Goal: Use online tool/utility: Utilize a website feature to perform a specific function

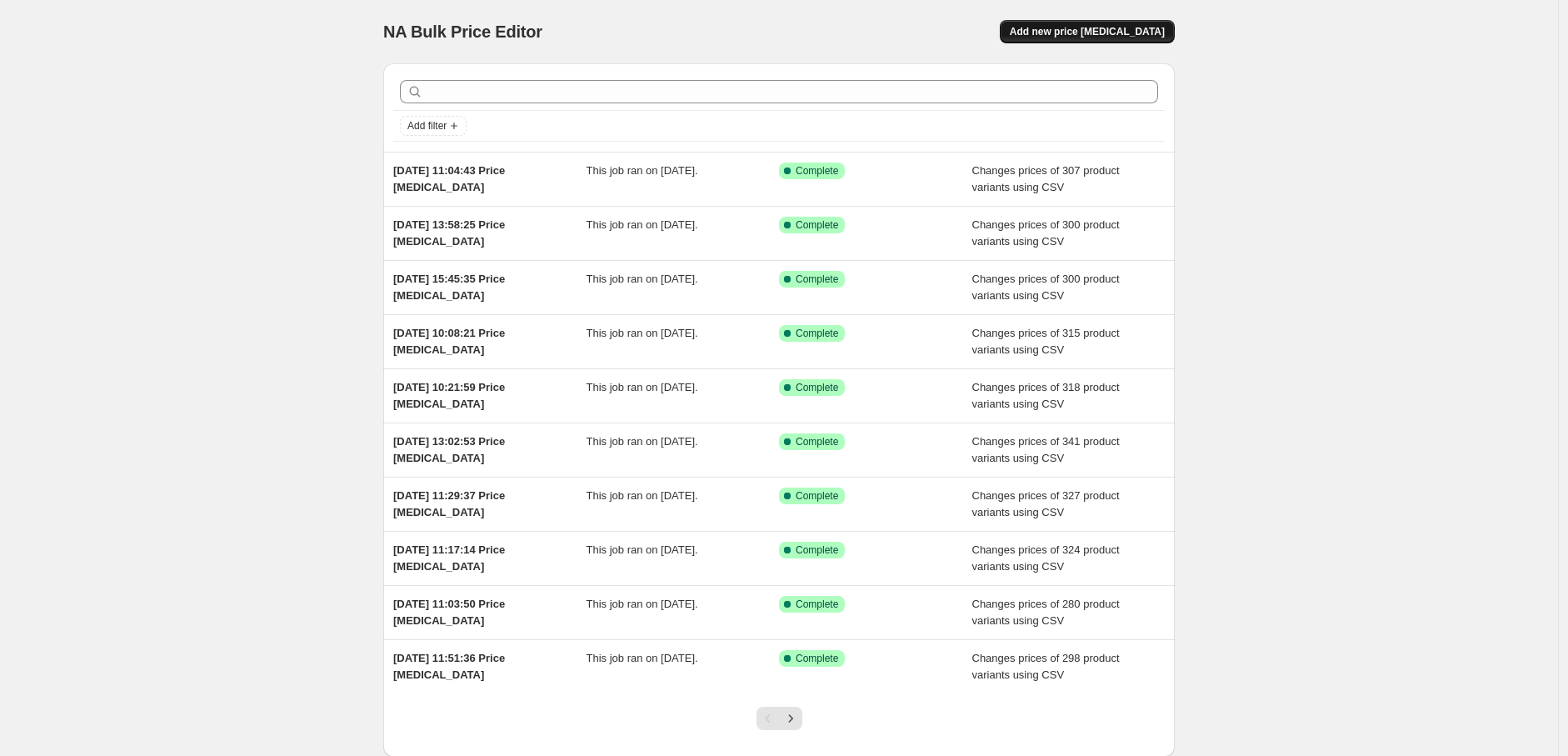
click at [1094, 37] on span "Add new price [MEDICAL_DATA]" at bounding box center [1087, 31] width 155 height 13
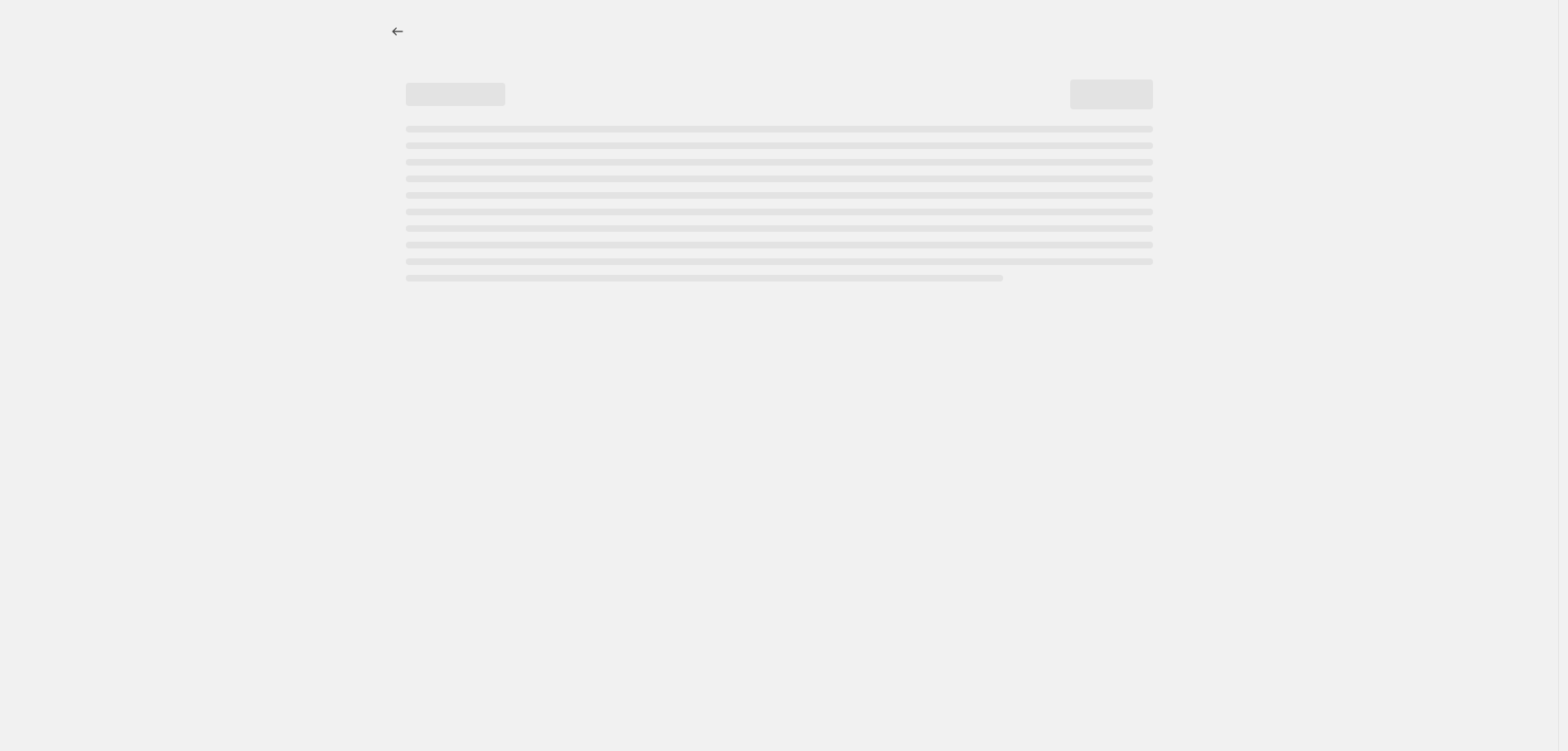
select select "percentage"
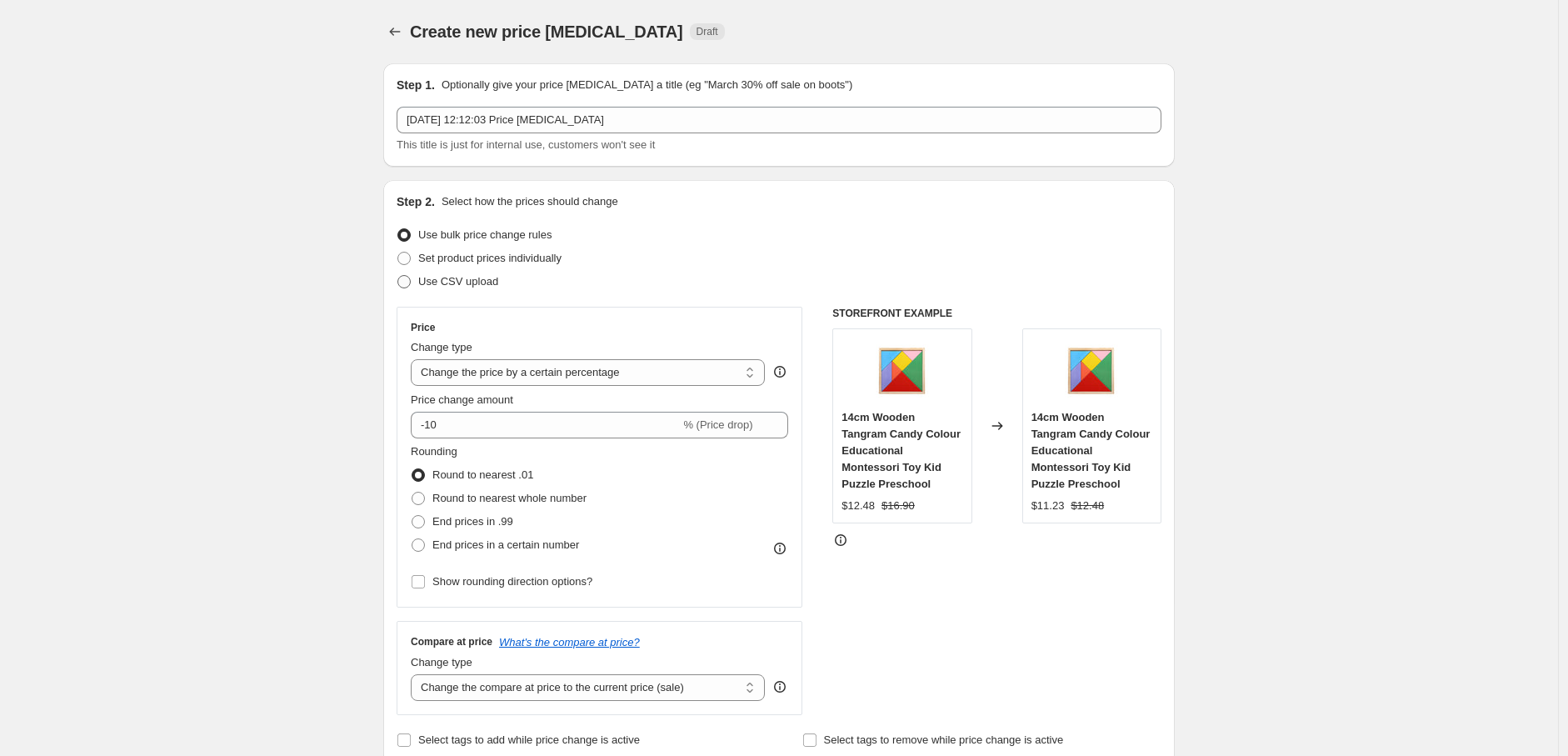
click at [471, 281] on span "Use CSV upload" at bounding box center [458, 281] width 80 height 12
click at [398, 276] on input "Use CSV upload" at bounding box center [397, 275] width 1 height 1
radio input "true"
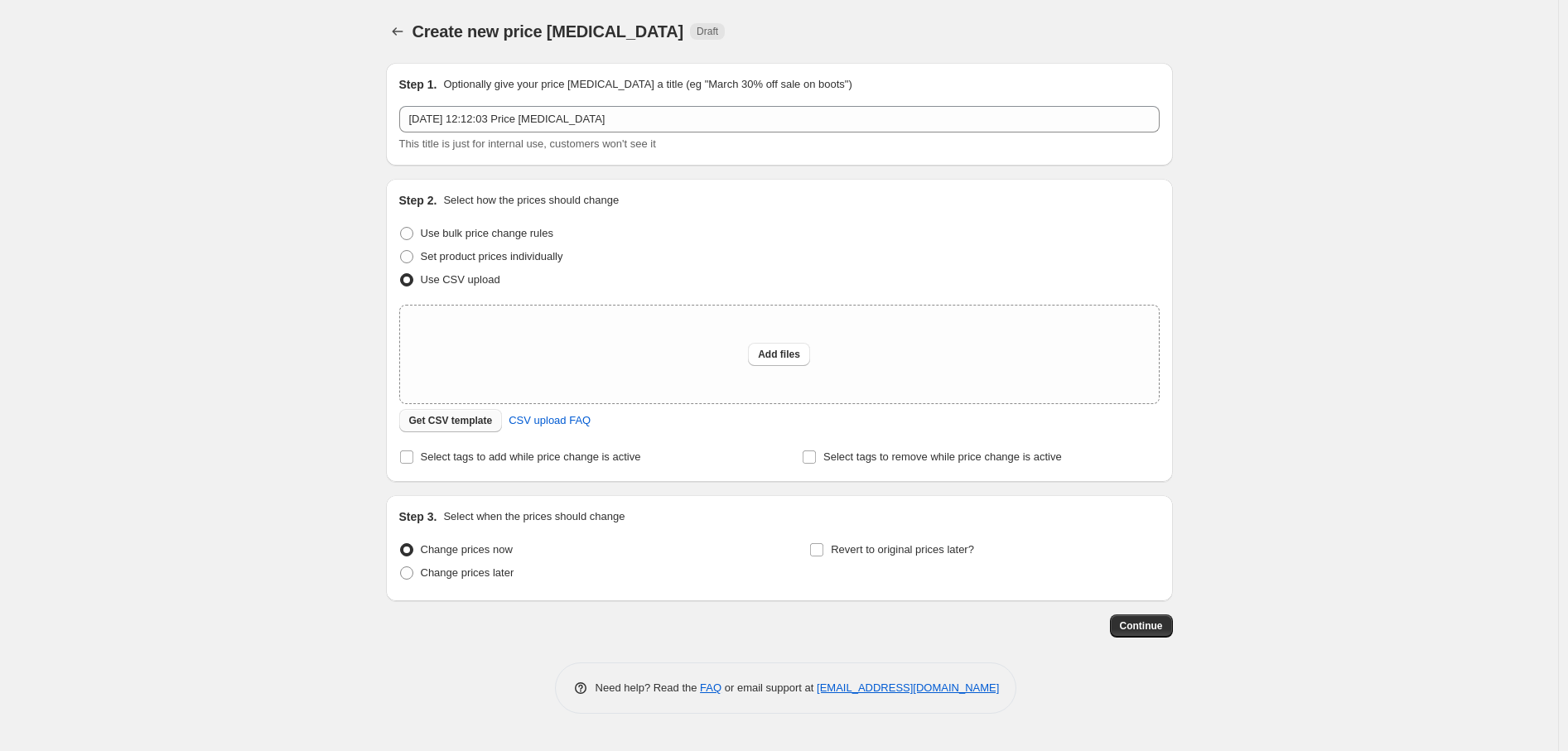
click at [453, 430] on button "Get CSV template" at bounding box center [451, 420] width 103 height 23
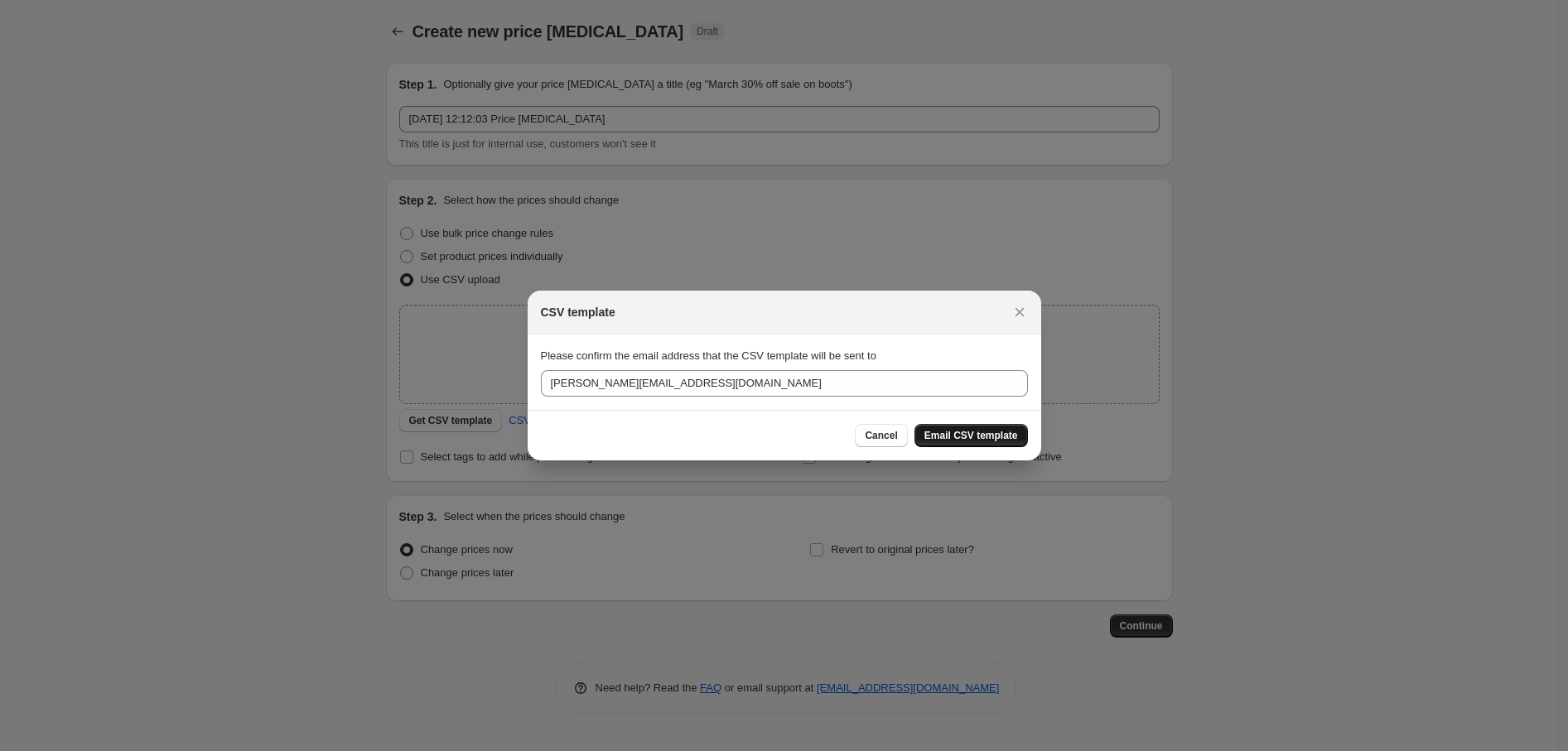
click at [975, 441] on span "Email CSV template" at bounding box center [971, 435] width 94 height 13
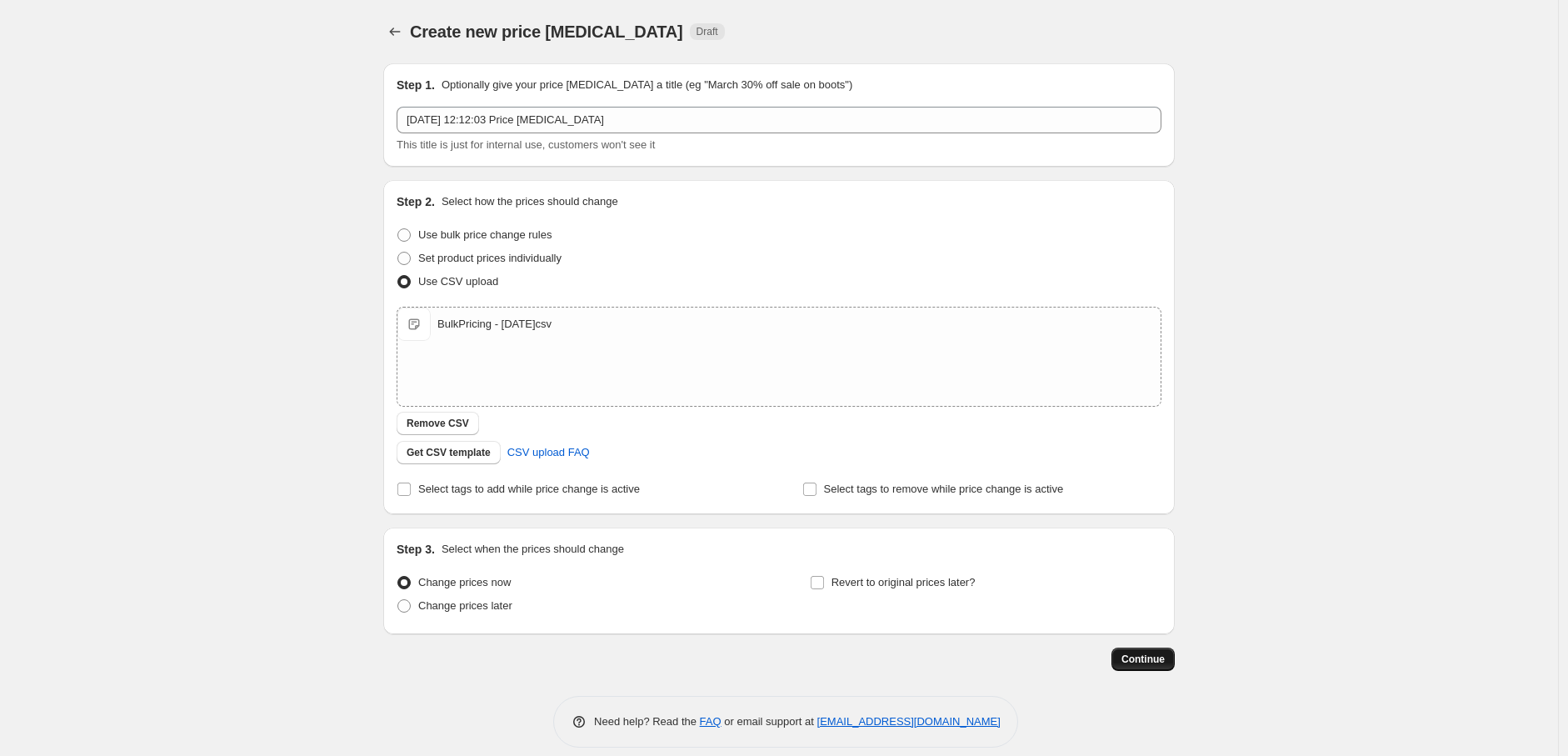
click at [1153, 658] on span "Continue" at bounding box center [1143, 659] width 43 height 13
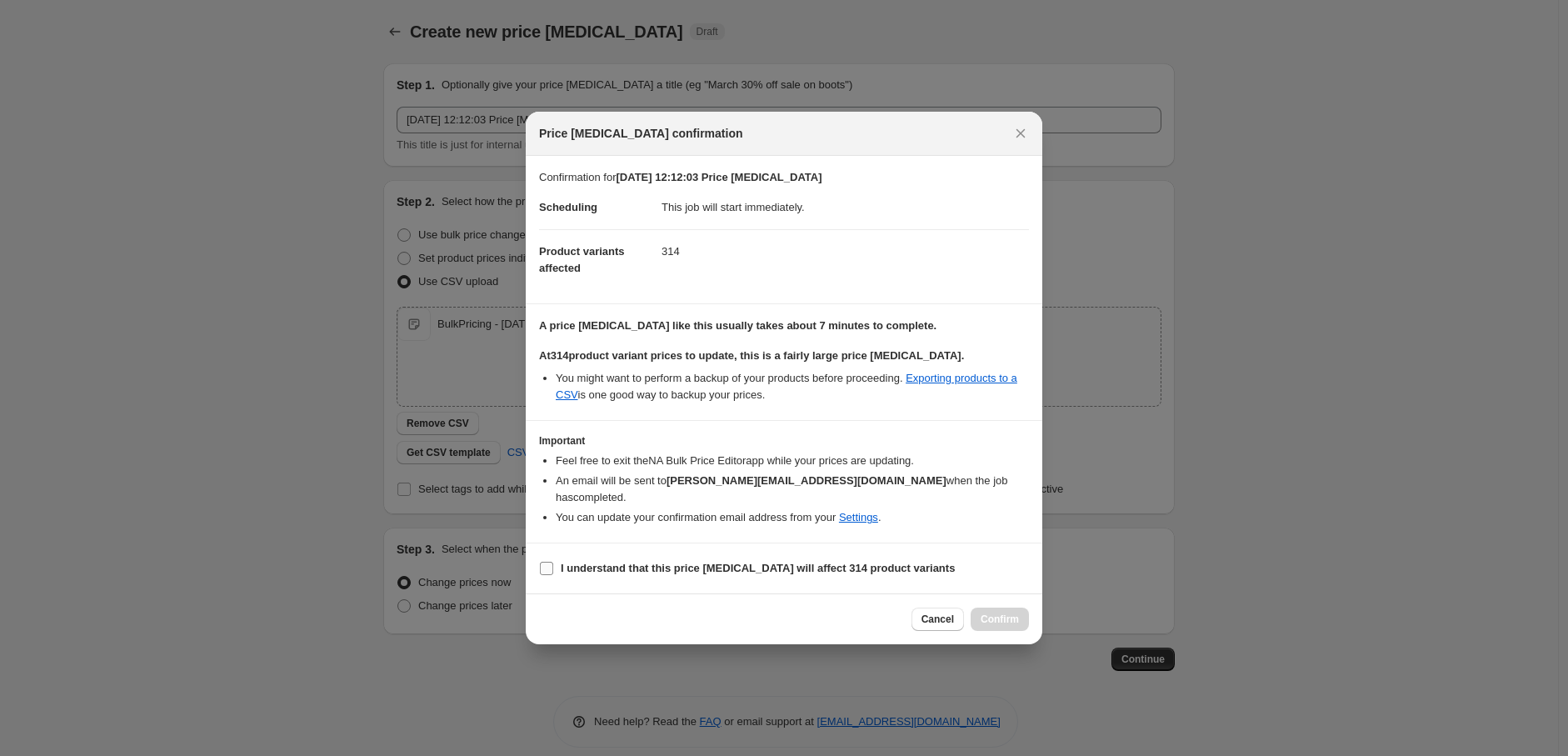
click at [584, 564] on b "I understand that this price [MEDICAL_DATA] will affect 314 product variants" at bounding box center [758, 568] width 394 height 12
click at [553, 564] on input "I understand that this price [MEDICAL_DATA] will affect 314 product variants" at bounding box center [546, 568] width 13 height 13
checkbox input "true"
click at [1002, 618] on button "Confirm" at bounding box center [999, 619] width 58 height 23
